Goal: Find specific page/section: Find specific page/section

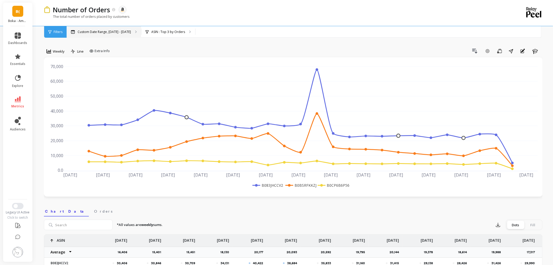
click at [114, 30] on p "Custom Date Range, Apr 1 - Sep 30" at bounding box center [104, 32] width 53 height 4
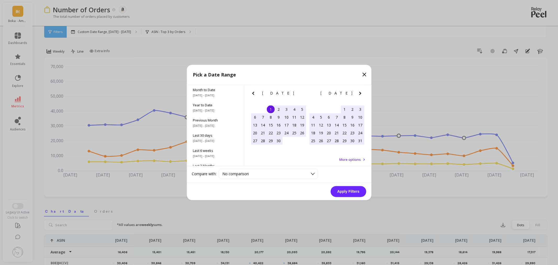
click at [270, 118] on div "8" at bounding box center [271, 117] width 8 height 8
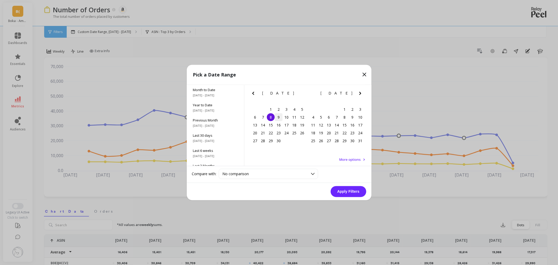
click at [276, 116] on div "9" at bounding box center [278, 117] width 8 height 8
click at [349, 191] on button "Apply Filters" at bounding box center [348, 191] width 36 height 11
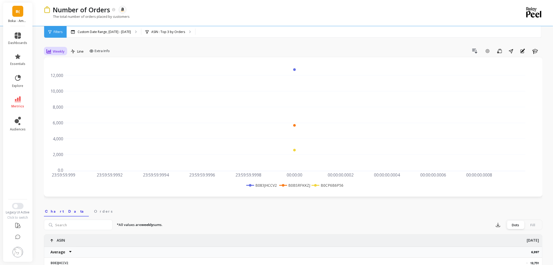
click at [59, 53] on span "Weekly" at bounding box center [59, 51] width 12 height 5
click at [59, 72] on div "Daily" at bounding box center [63, 73] width 30 height 5
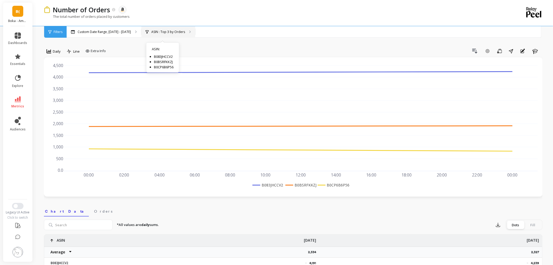
click at [151, 31] on p "ASIN : Top 3 by Orders" at bounding box center [168, 32] width 34 height 4
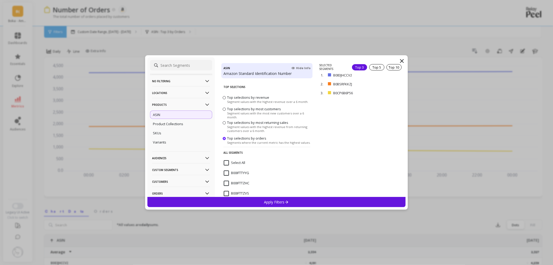
click at [167, 75] on p "No filtering" at bounding box center [181, 80] width 58 height 13
click at [172, 92] on div "Overall" at bounding box center [181, 91] width 62 height 8
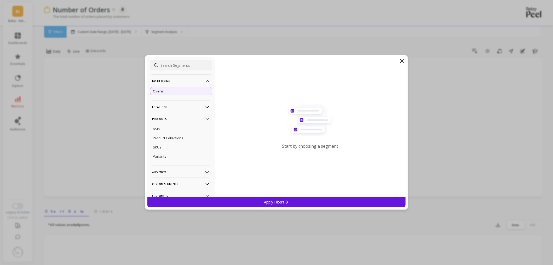
click at [303, 200] on div "Apply Filters" at bounding box center [276, 202] width 258 height 10
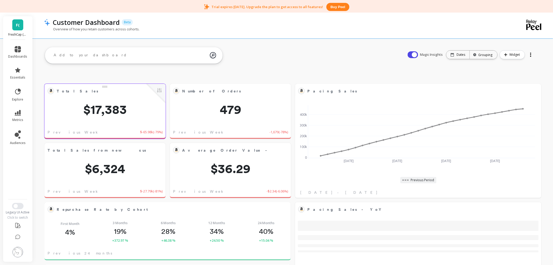
scroll to position [139, 226]
click at [14, 29] on link "F(" at bounding box center [17, 24] width 11 height 11
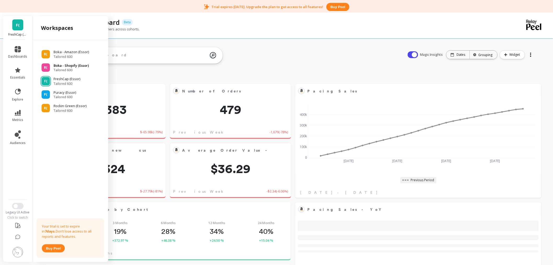
click at [73, 72] on span "Tailored 600" at bounding box center [71, 70] width 35 height 4
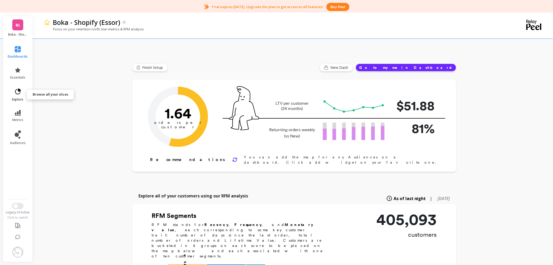
click at [18, 97] on span "explore" at bounding box center [17, 99] width 11 height 4
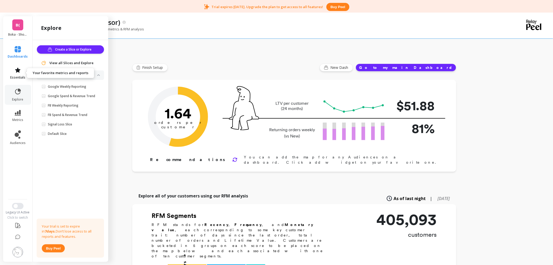
click at [17, 73] on link "essentials" at bounding box center [18, 73] width 20 height 13
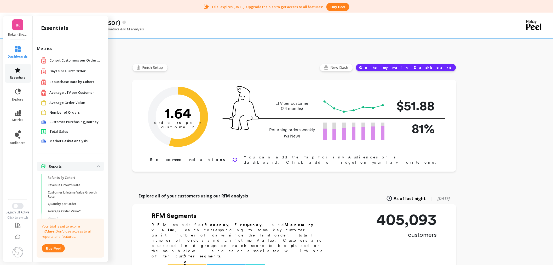
scroll to position [6, 0]
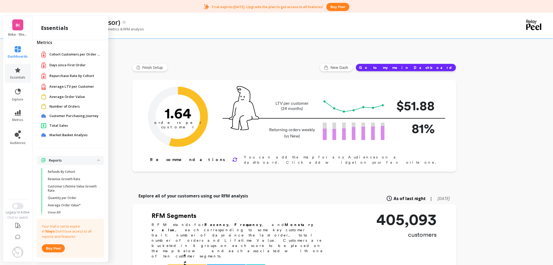
click at [59, 123] on span "Total Sales" at bounding box center [58, 125] width 19 height 5
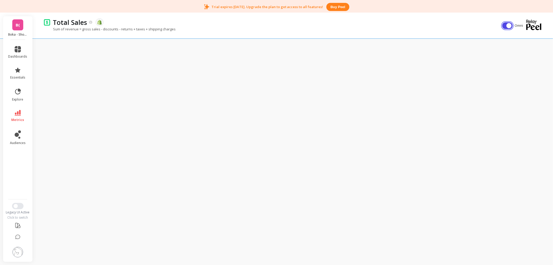
click at [507, 26] on button "button" at bounding box center [507, 25] width 10 height 7
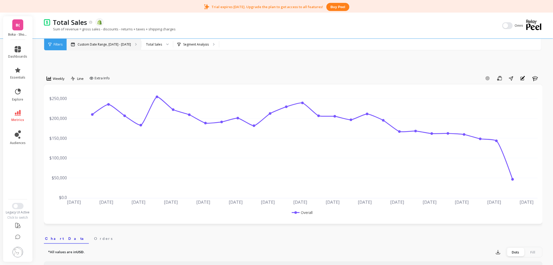
click at [123, 44] on p "Custom Date Range, Apr 1 - Sep 30" at bounding box center [104, 44] width 53 height 4
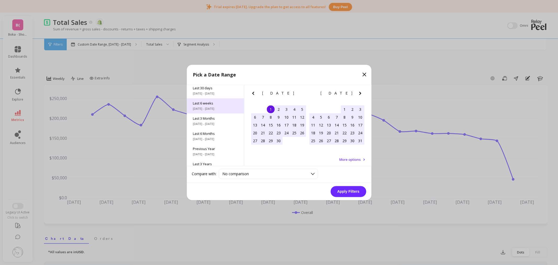
scroll to position [58, 0]
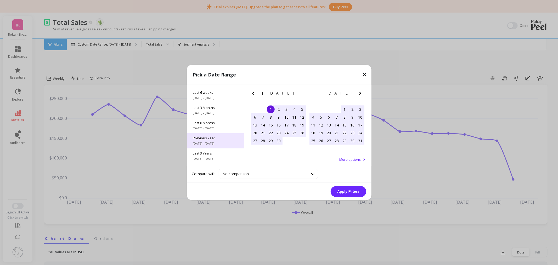
click at [216, 139] on span "Previous Year" at bounding box center [215, 138] width 45 height 5
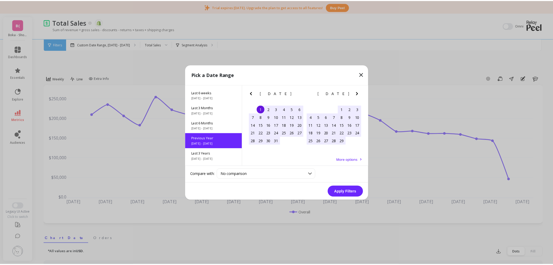
scroll to position [0, 0]
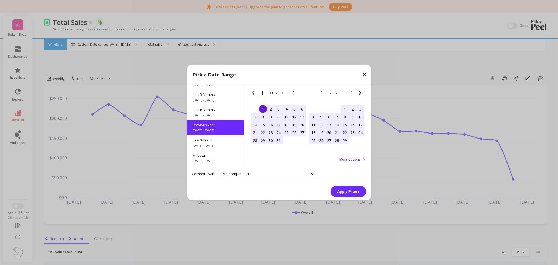
click at [355, 189] on button "Apply Filters" at bounding box center [348, 191] width 36 height 11
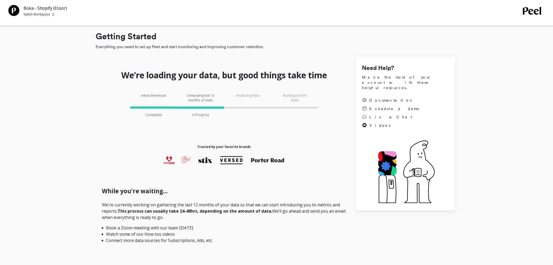
click at [35, 13] on p "Switch Workspace" at bounding box center [37, 14] width 27 height 4
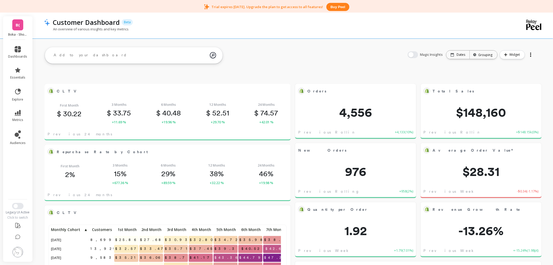
scroll to position [139, 226]
click at [19, 22] on span "B(" at bounding box center [18, 25] width 4 height 6
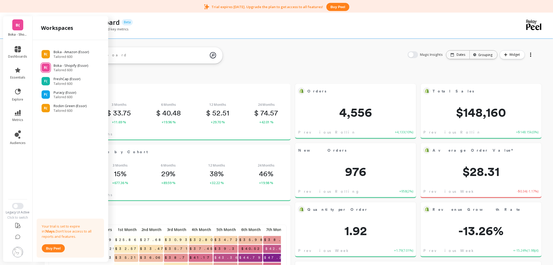
click at [165, 23] on div "Customer Dashboard Beta" at bounding box center [275, 22] width 450 height 9
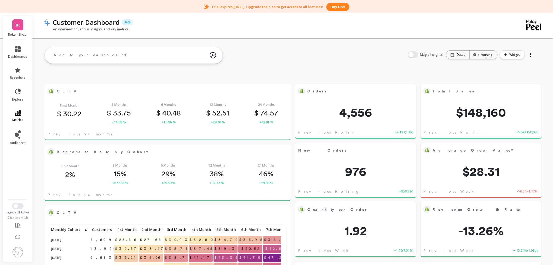
click at [16, 115] on icon at bounding box center [18, 113] width 6 height 6
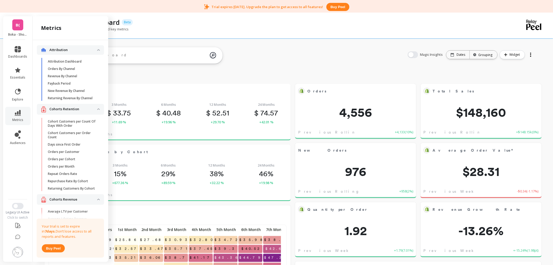
scroll to position [341, 0]
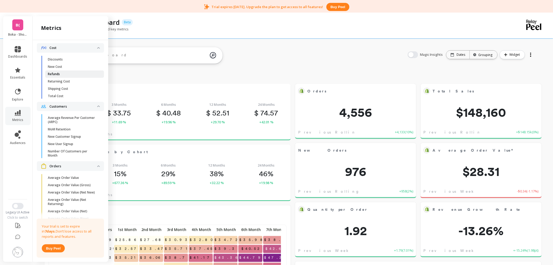
click at [55, 76] on p "Refunds" at bounding box center [54, 74] width 12 height 4
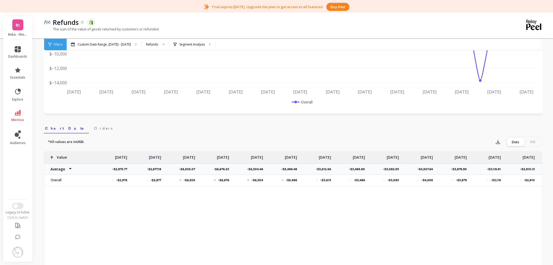
scroll to position [116, 0]
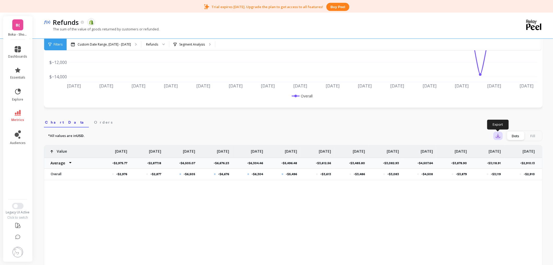
click at [502, 135] on button "button" at bounding box center [498, 135] width 9 height 8
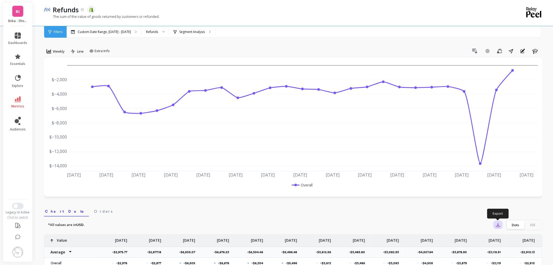
click at [497, 226] on icon "button" at bounding box center [498, 225] width 4 height 4
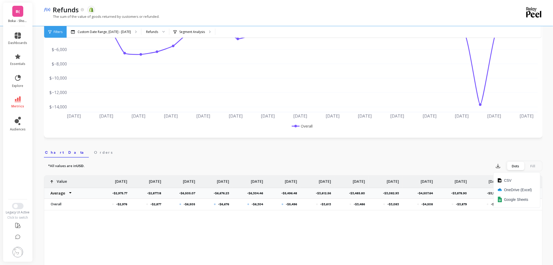
scroll to position [87, 0]
